Goal: Task Accomplishment & Management: Manage account settings

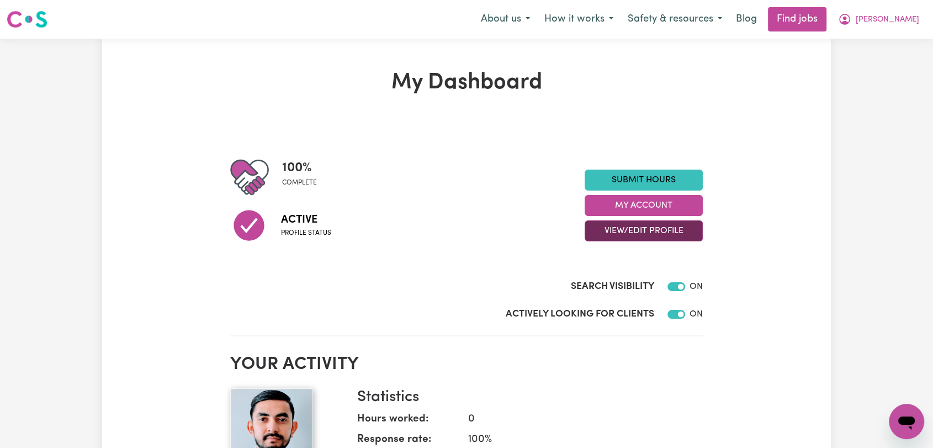
click at [638, 227] on button "View/Edit Profile" at bounding box center [644, 230] width 118 height 21
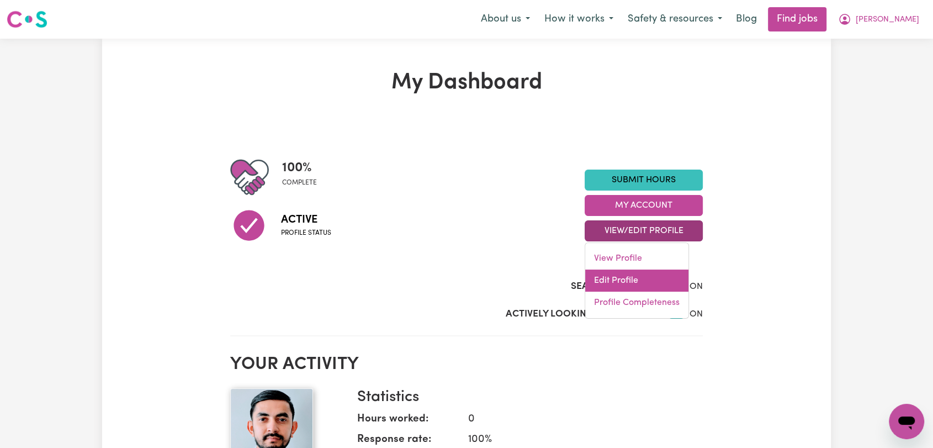
click at [631, 286] on link "Edit Profile" at bounding box center [636, 281] width 103 height 22
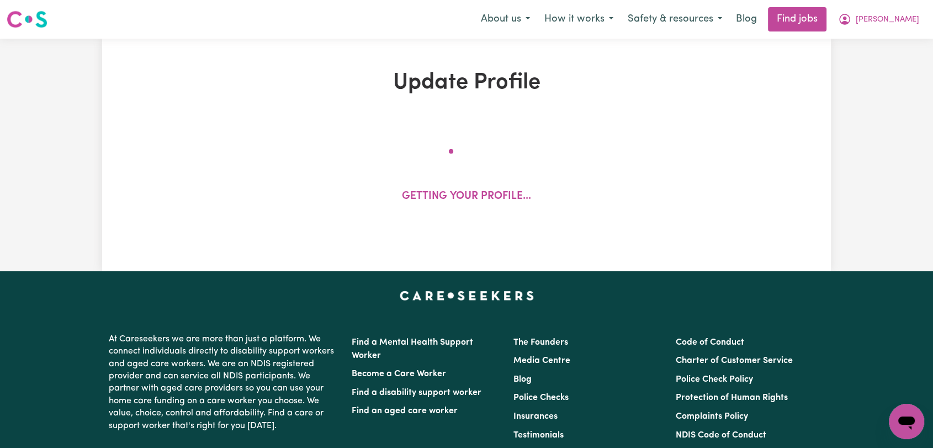
select select "male"
select select "Student Visa"
select select "Studying a healthcare related degree or qualification"
select select "55"
select select "70"
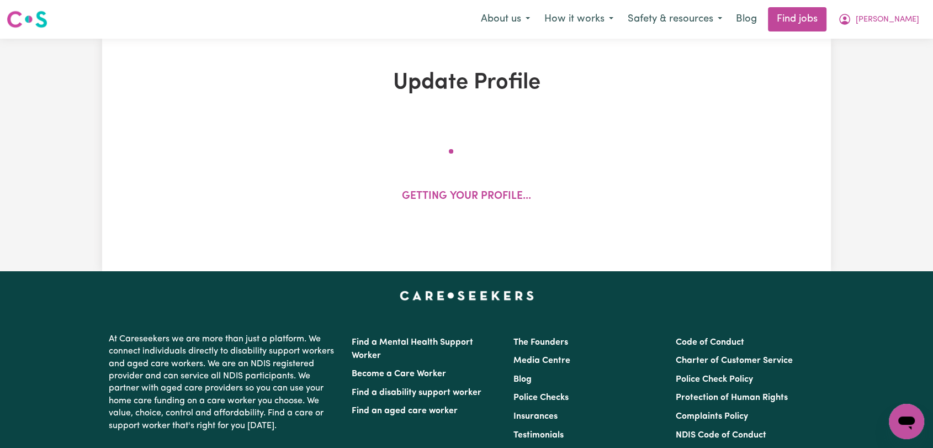
select select "90"
select select "120"
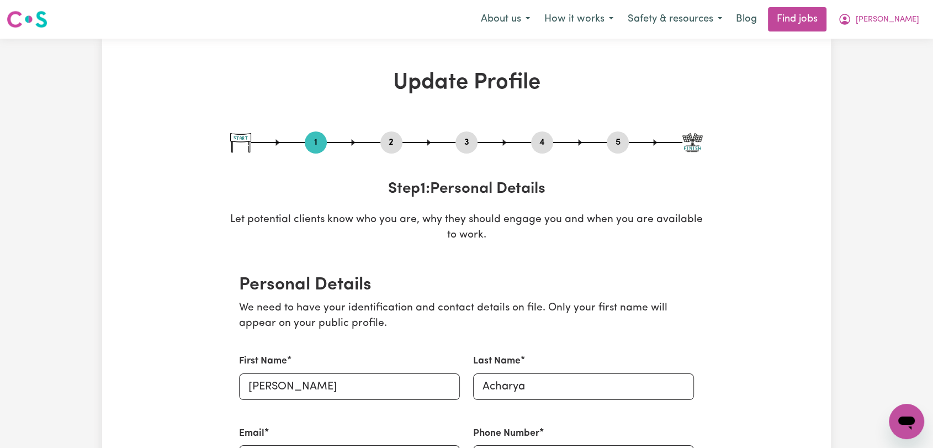
click at [469, 138] on button "3" at bounding box center [467, 142] width 22 height 14
select select "2024"
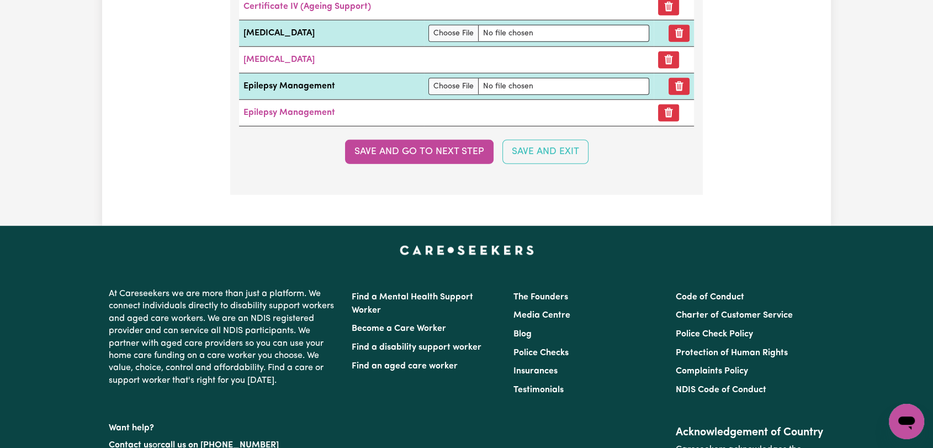
scroll to position [2901, 0]
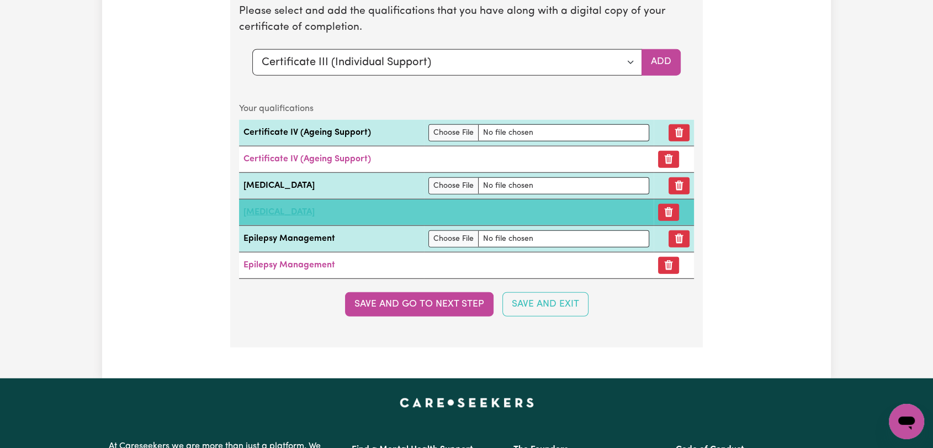
click at [305, 210] on link "[MEDICAL_DATA]" at bounding box center [279, 212] width 71 height 9
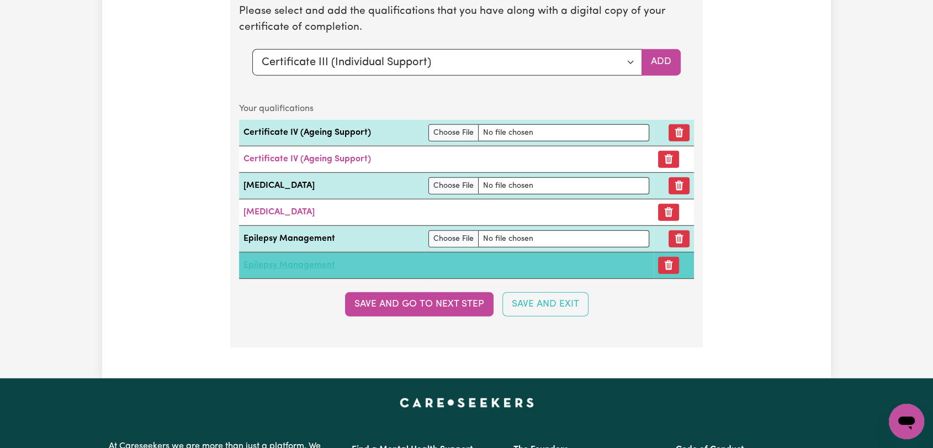
click at [295, 261] on link "Epilepsy Management" at bounding box center [290, 265] width 92 height 9
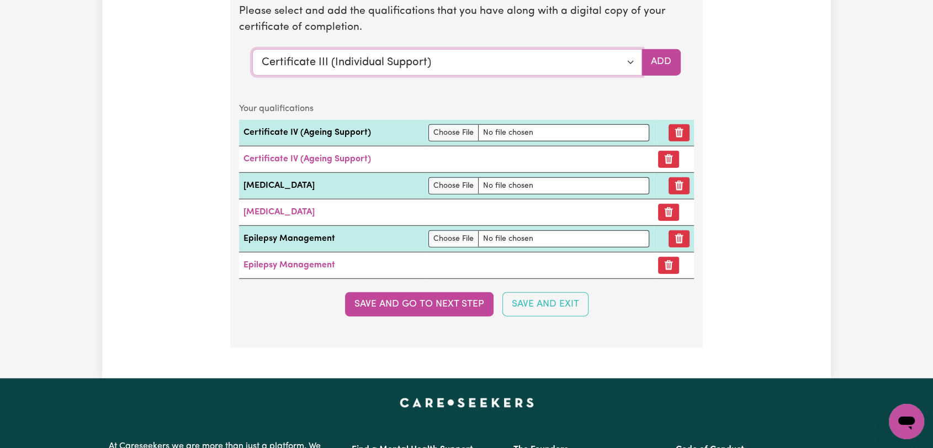
click at [626, 57] on select "Select a qualification to add... Certificate III (Individual Support) Certifica…" at bounding box center [447, 62] width 390 height 27
select select "Assist clients with medication [HLTHPS006]"
click at [252, 49] on select "Select a qualification to add... Certificate III (Individual Support) Certifica…" at bounding box center [447, 62] width 390 height 27
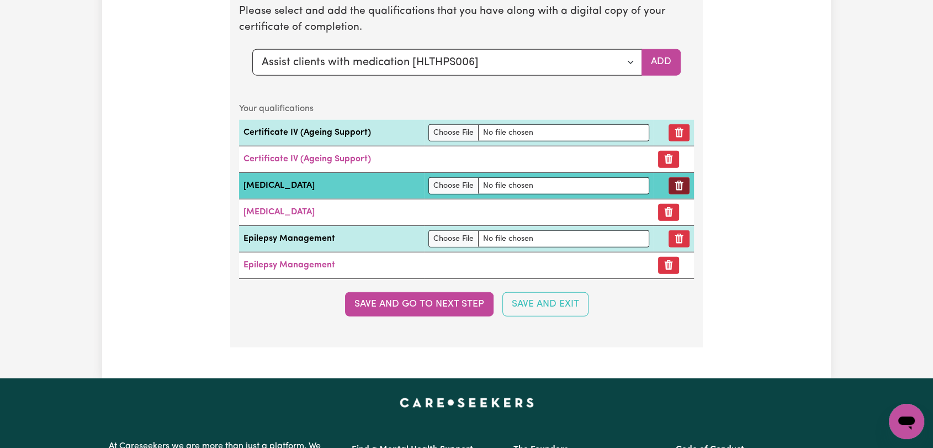
click at [680, 180] on icon "Remove qualification" at bounding box center [679, 185] width 11 height 11
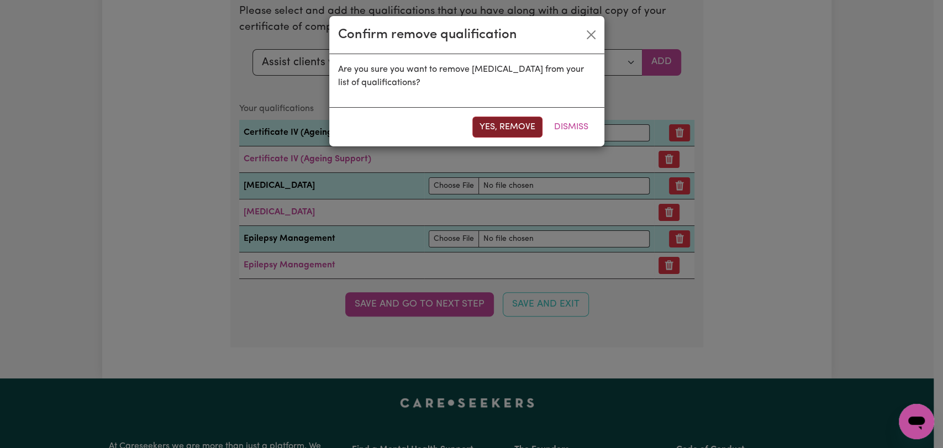
click at [509, 123] on button "Yes, remove" at bounding box center [507, 127] width 70 height 21
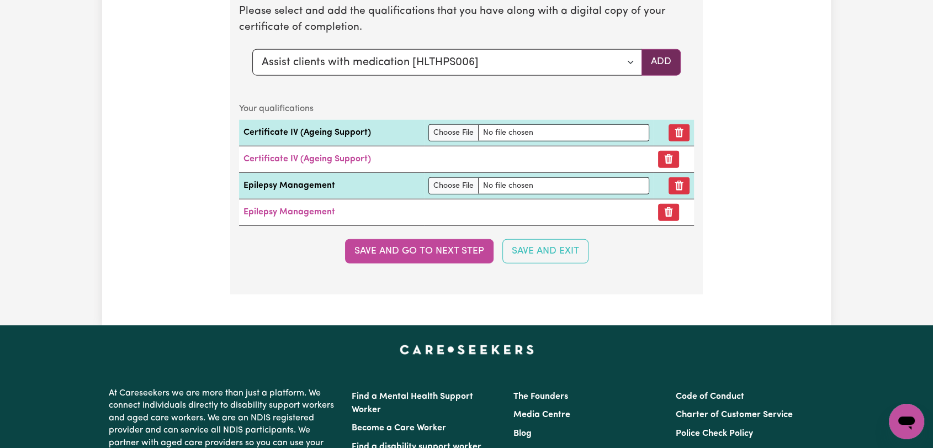
click at [657, 58] on button "Add" at bounding box center [661, 62] width 39 height 27
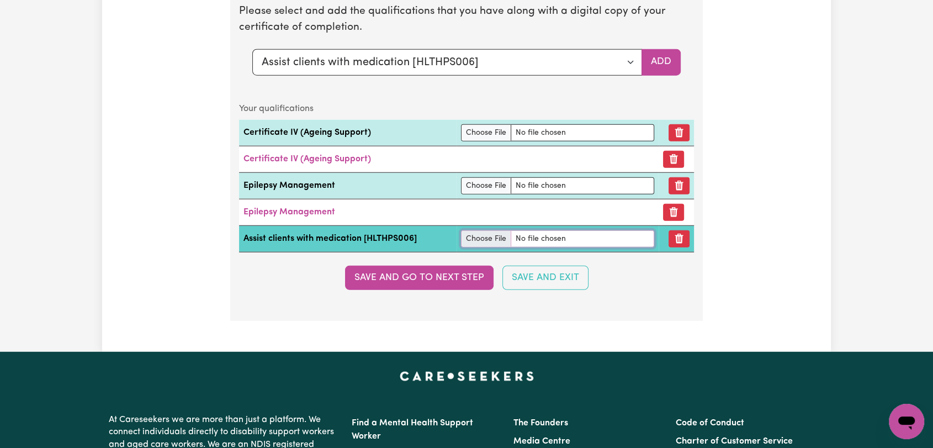
click at [469, 231] on input "file" at bounding box center [557, 238] width 193 height 17
type input "C:\fakepath\Bijaya Acharya - Assist with Medication.pdf"
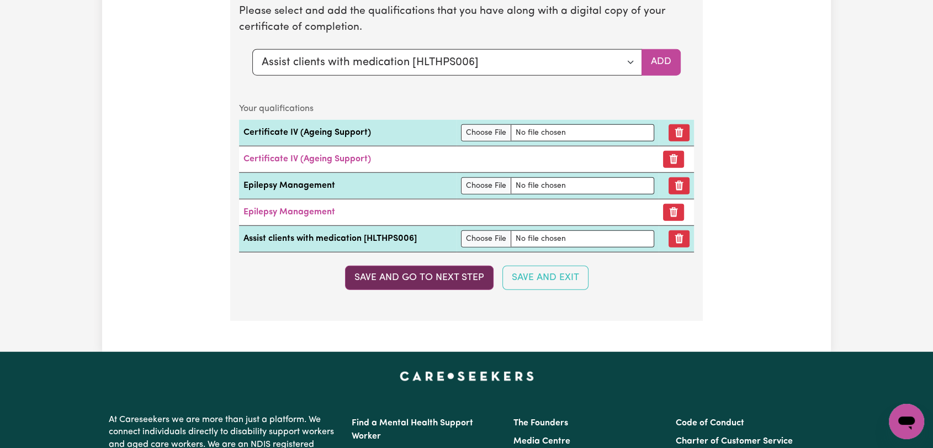
click at [409, 272] on button "Save and go to next step" at bounding box center [419, 278] width 149 height 24
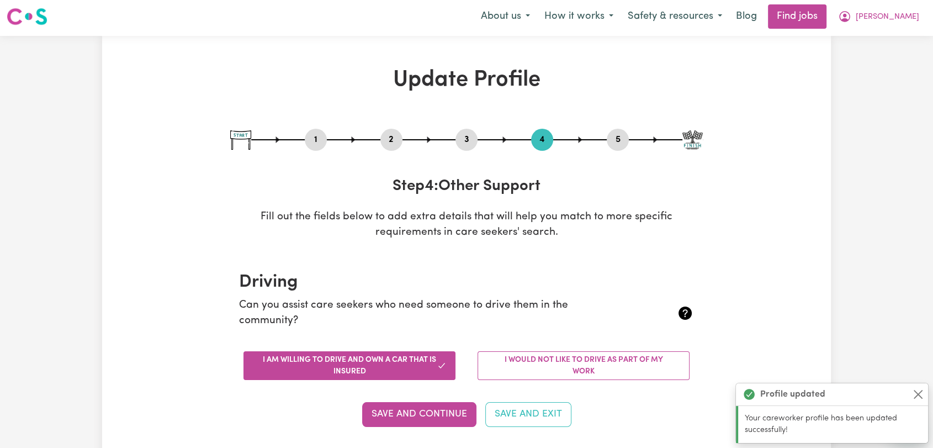
scroll to position [0, 0]
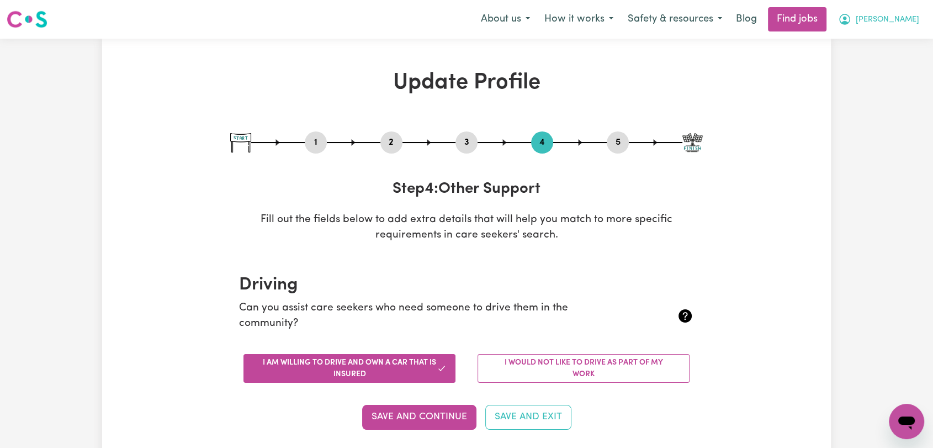
click at [906, 19] on span "[PERSON_NAME]" at bounding box center [888, 20] width 64 height 12
click at [888, 87] on link "Logout" at bounding box center [882, 84] width 87 height 21
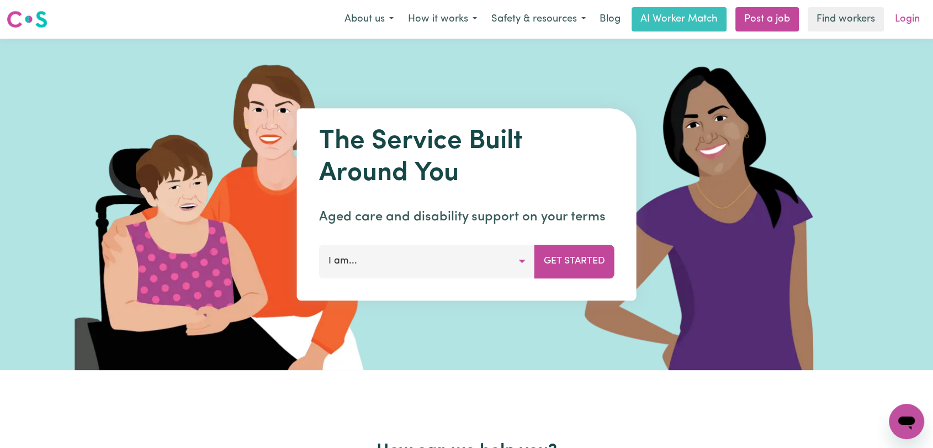
click at [906, 22] on link "Login" at bounding box center [908, 19] width 38 height 24
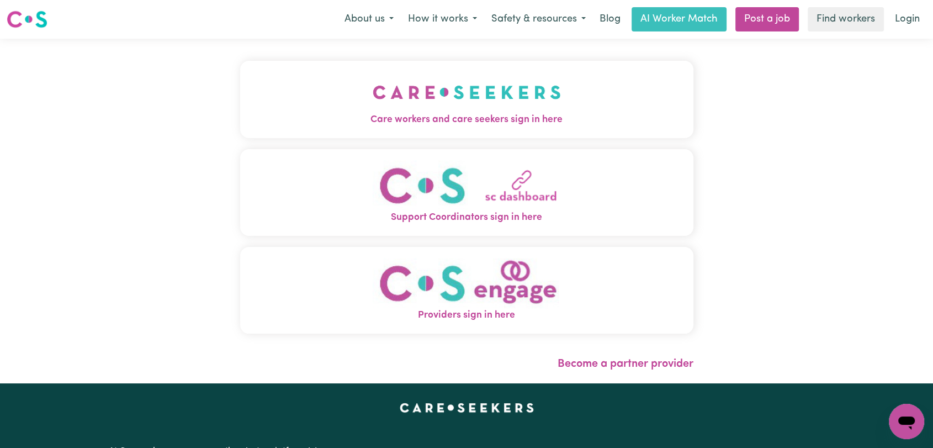
click at [373, 97] on img "Care workers and care seekers sign in here" at bounding box center [467, 92] width 188 height 41
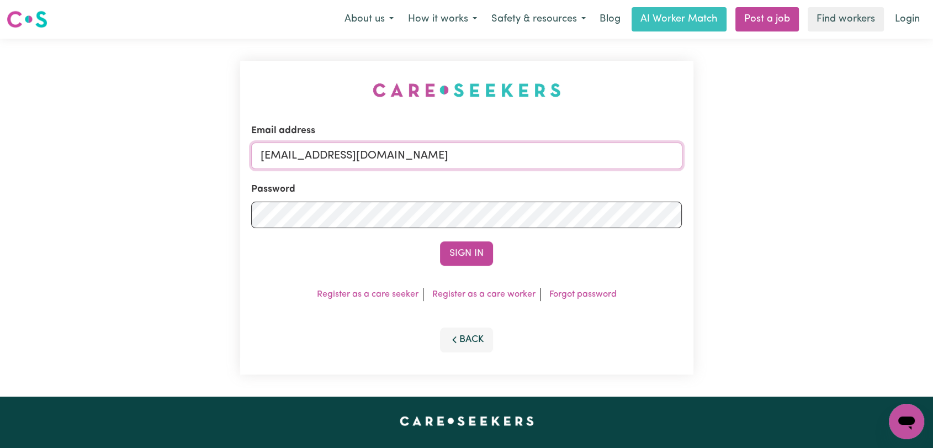
click at [480, 160] on input "onboardingcs@careseekers.com.au" at bounding box center [466, 155] width 431 height 27
drag, startPoint x: 318, startPoint y: 157, endPoint x: 501, endPoint y: 172, distance: 184.6
click at [501, 172] on form "Email address Superuser~jakedworkin@hotmail.com Password Sign In" at bounding box center [466, 195] width 431 height 142
type input "Superuser~denise.ball777@yahoo.com"
click at [469, 253] on button "Sign In" at bounding box center [466, 253] width 53 height 24
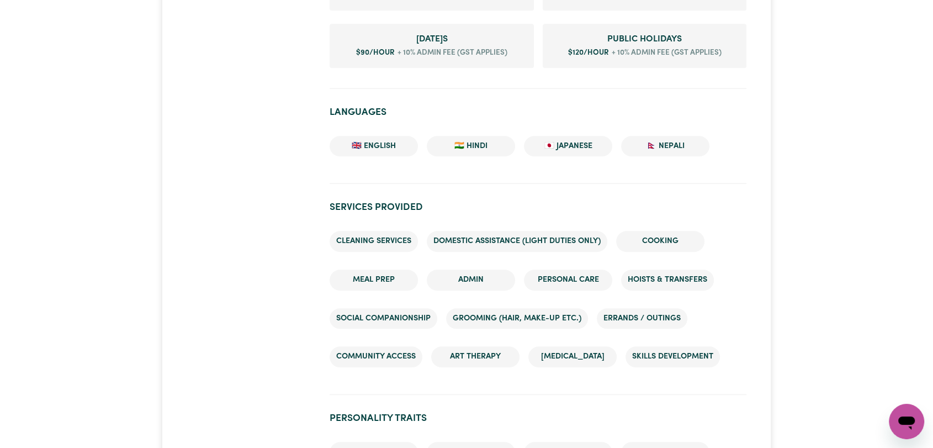
scroll to position [552, 0]
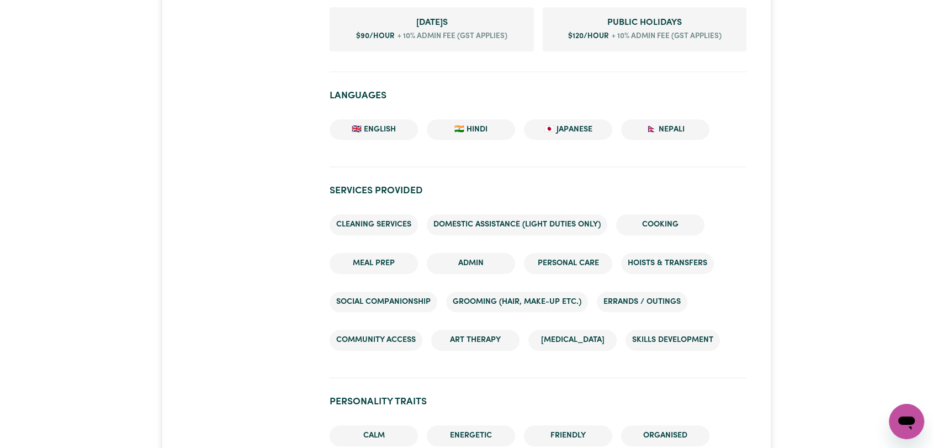
scroll to position [797, 0]
